Goal: Navigation & Orientation: Find specific page/section

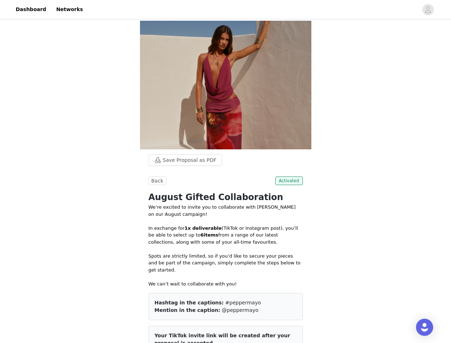
click at [225, 10] on div at bounding box center [252, 9] width 331 height 16
click at [428, 10] on icon "avatar" at bounding box center [427, 9] width 7 height 11
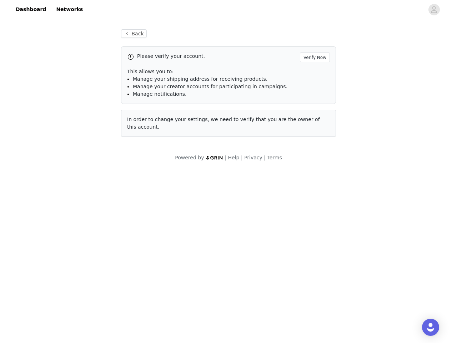
click at [182, 160] on div "Powered by | Help | Privacy | Terms" at bounding box center [228, 162] width 457 height 16
click at [156, 181] on body "Dashboard Networks Back Please verify your account. Verify Now This allows you …" at bounding box center [228, 171] width 457 height 343
click at [290, 181] on body "Dashboard Networks Back Please verify your account. Verify Now This allows you …" at bounding box center [228, 171] width 457 height 343
